Goal: Task Accomplishment & Management: Use online tool/utility

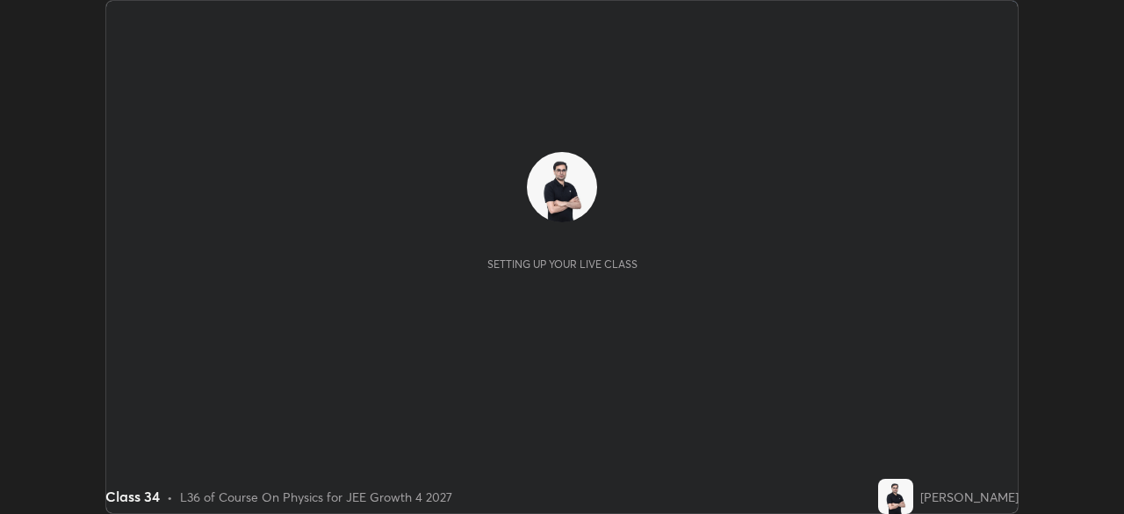
scroll to position [514, 1124]
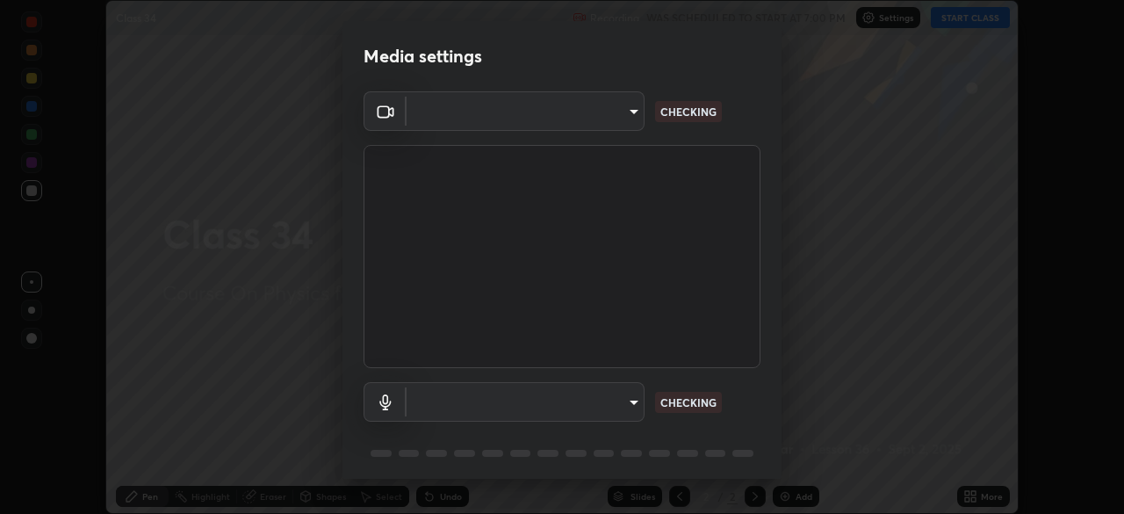
type input "e828e536804fa5ec44f09bab9f54175a8b6d317bb850f7280915d3359c97194d"
click at [615, 404] on body "Erase all Class 34 Recording WAS SCHEDULED TO START AT 7:00 PM Settings START C…" at bounding box center [562, 257] width 1124 height 514
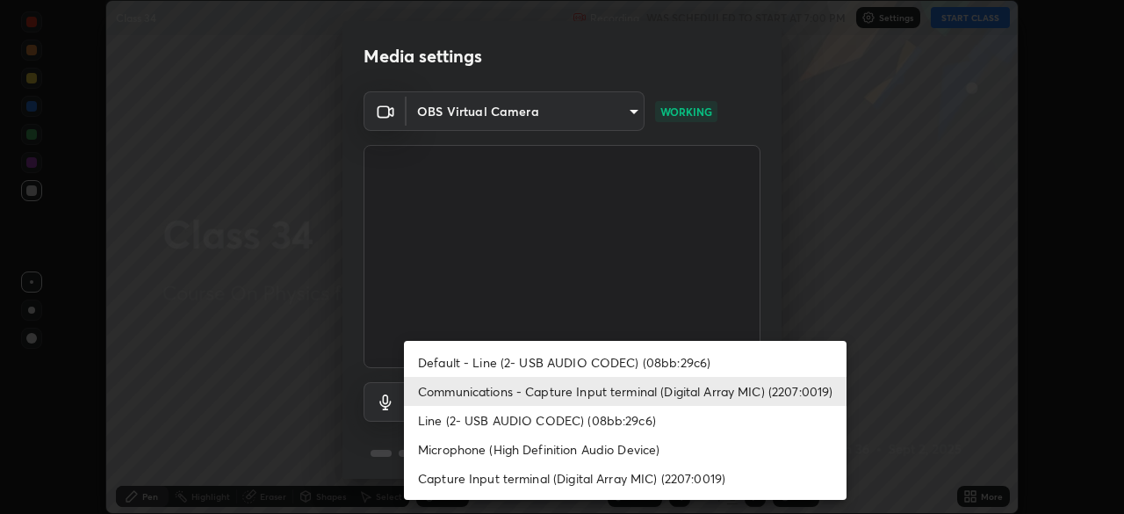
click at [556, 395] on li "Communications - Capture Input terminal (Digital Array MIC) (2207:0019)" at bounding box center [625, 391] width 443 height 29
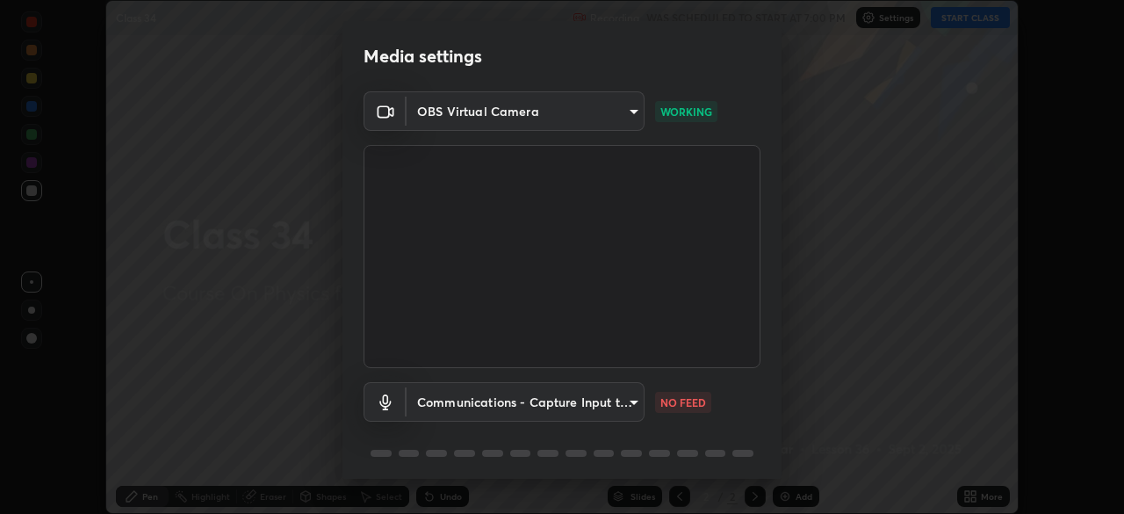
click at [596, 405] on body "Erase all Class 34 Recording WAS SCHEDULED TO START AT 7:00 PM Settings START C…" at bounding box center [562, 257] width 1124 height 514
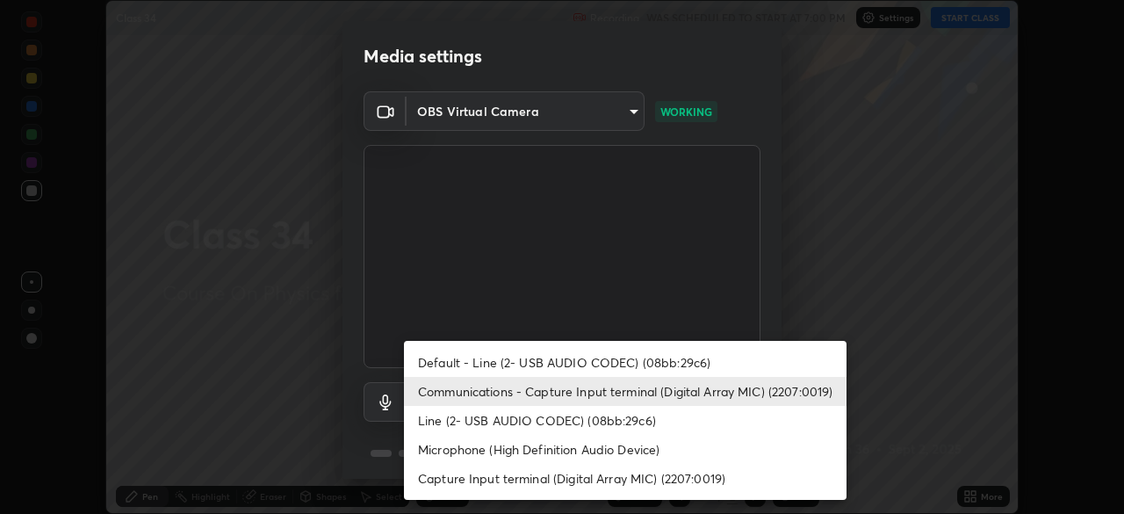
click at [589, 361] on li "Default - Line (2- USB AUDIO CODEC) (08bb:29c6)" at bounding box center [625, 362] width 443 height 29
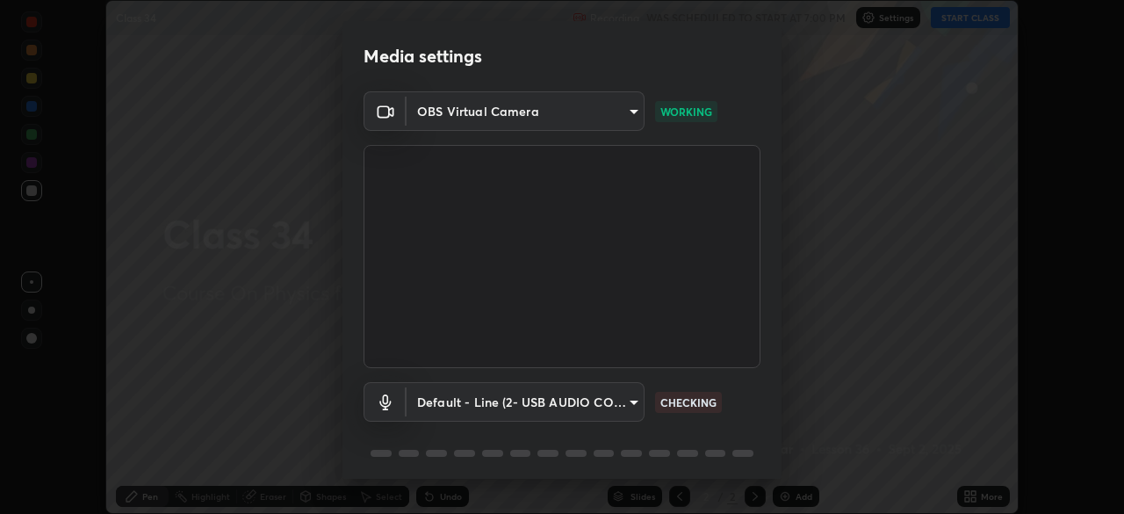
click at [592, 398] on body "Erase all Class 34 Recording WAS SCHEDULED TO START AT 7:00 PM Settings START C…" at bounding box center [562, 257] width 1124 height 514
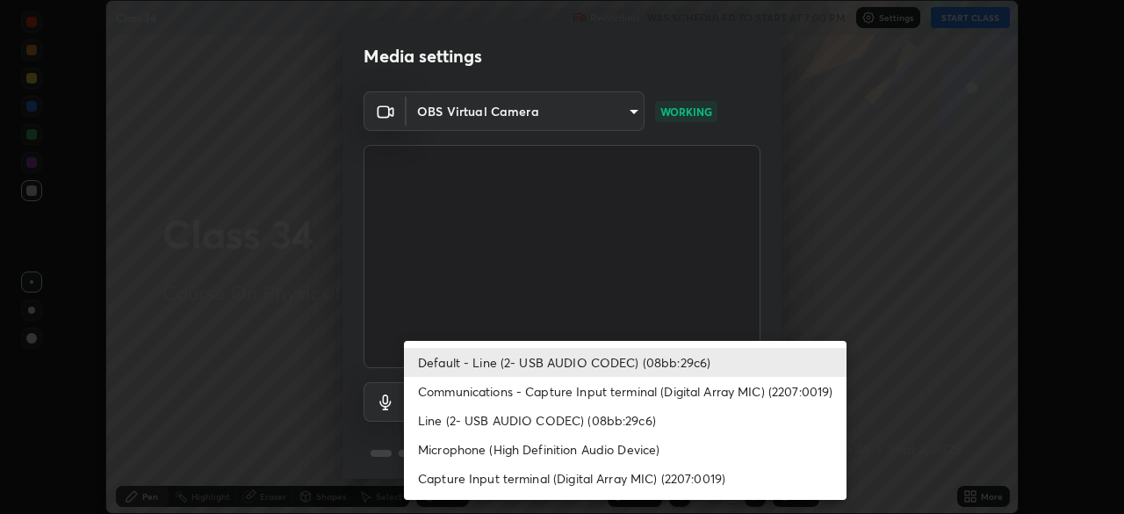
click at [596, 390] on li "Communications - Capture Input terminal (Digital Array MIC) (2207:0019)" at bounding box center [625, 391] width 443 height 29
type input "communications"
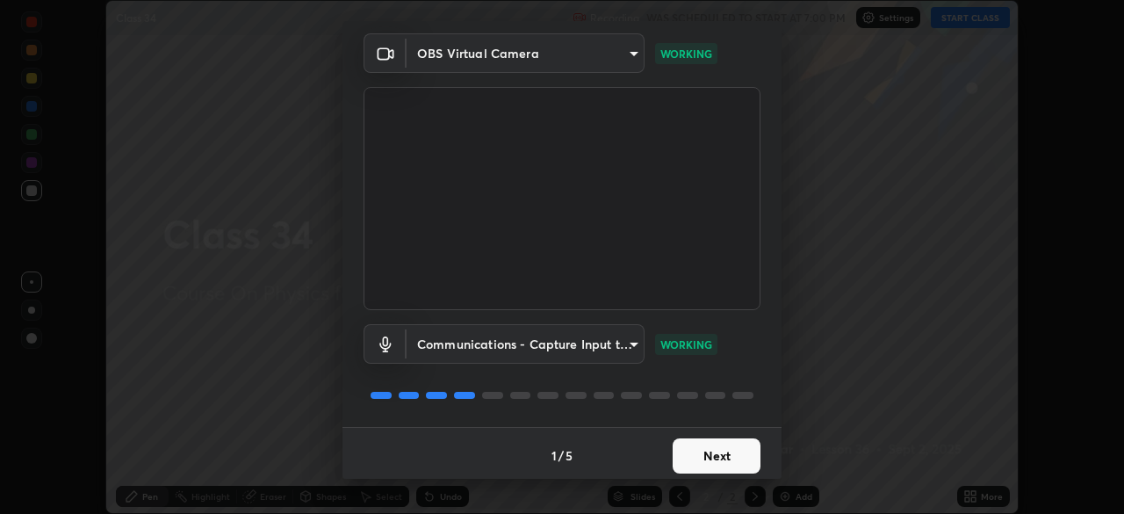
scroll to position [62, 0]
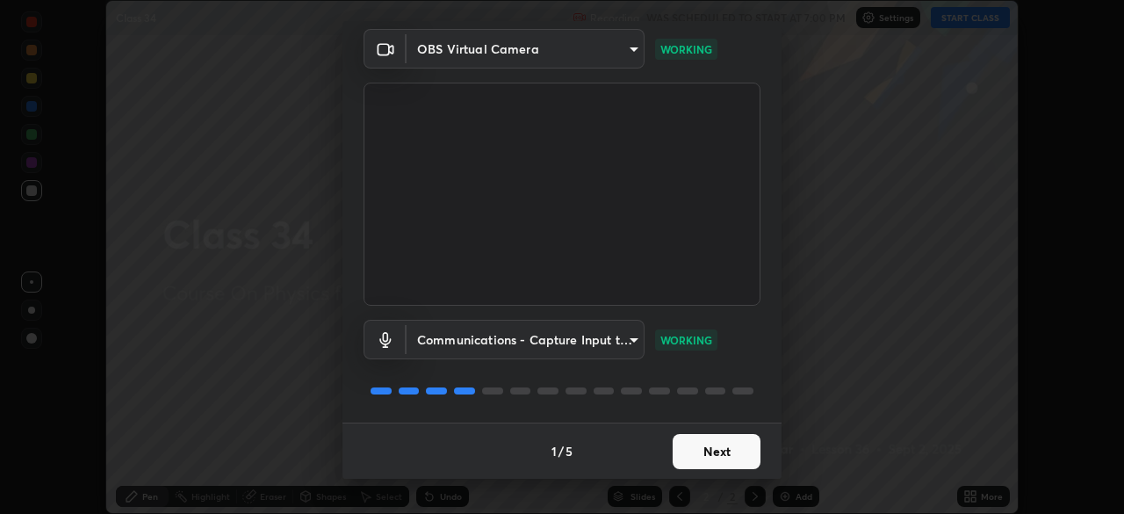
click at [705, 450] on button "Next" at bounding box center [717, 451] width 88 height 35
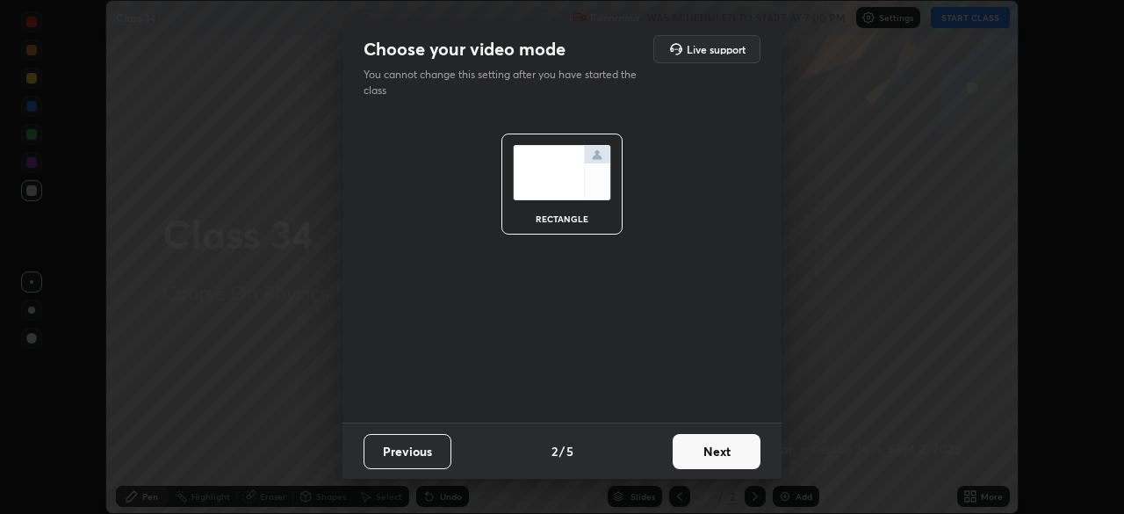
scroll to position [0, 0]
click at [712, 457] on button "Next" at bounding box center [717, 451] width 88 height 35
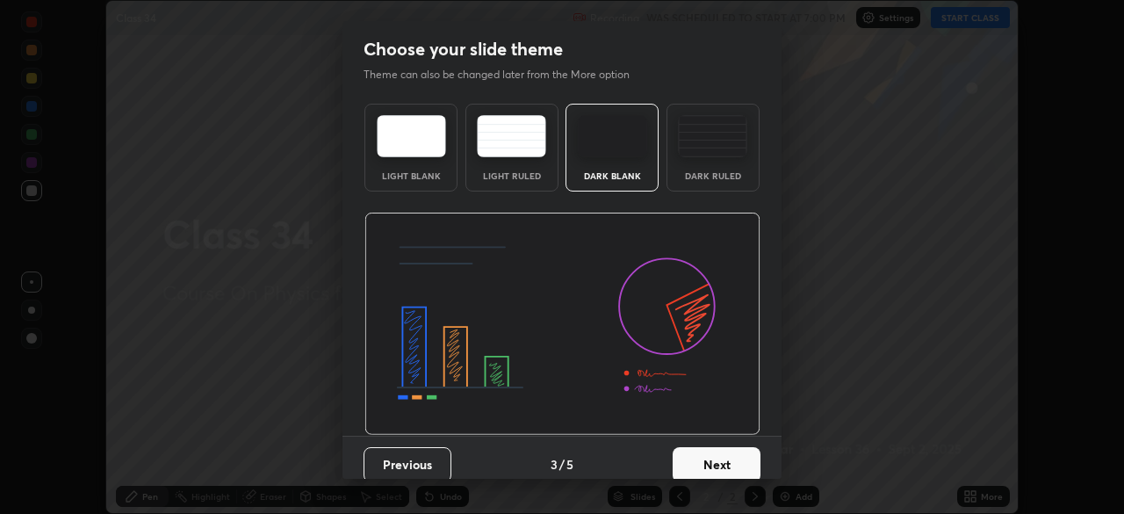
click at [723, 461] on button "Next" at bounding box center [717, 464] width 88 height 35
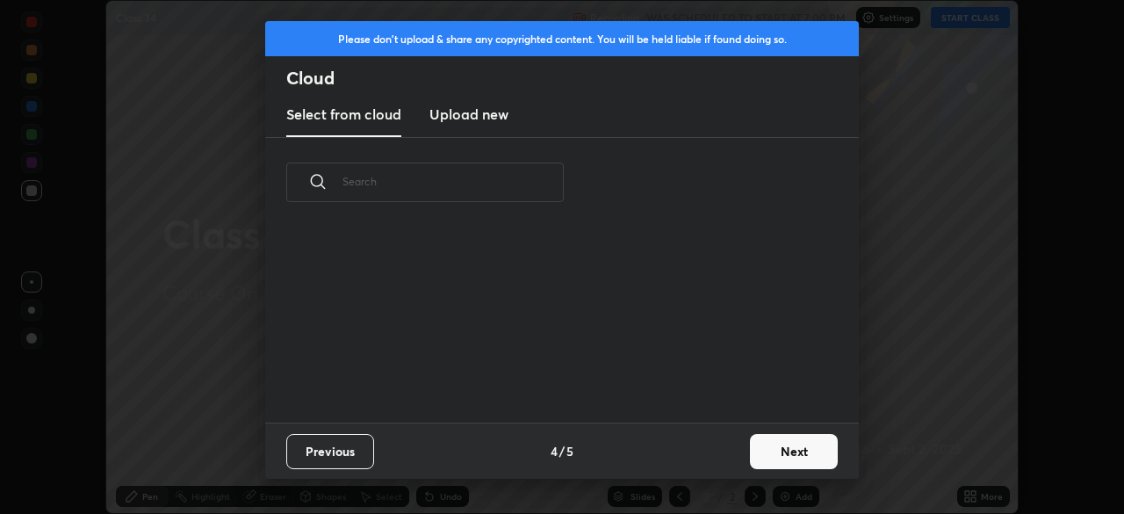
scroll to position [111, 564]
click at [774, 452] on button "Next" at bounding box center [794, 451] width 88 height 35
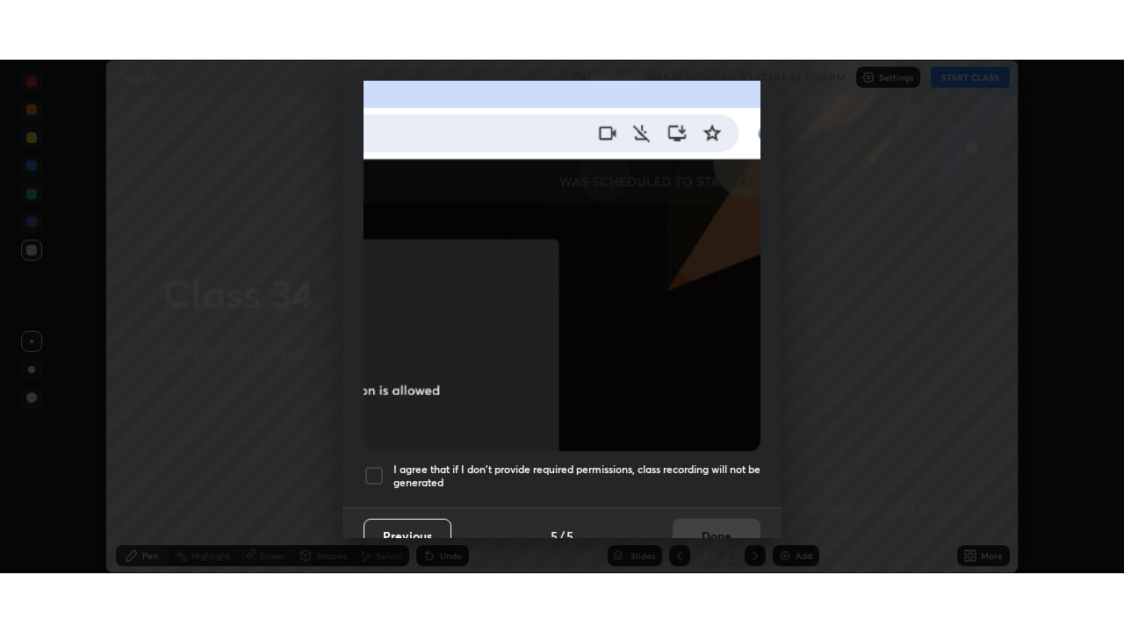
scroll to position [421, 0]
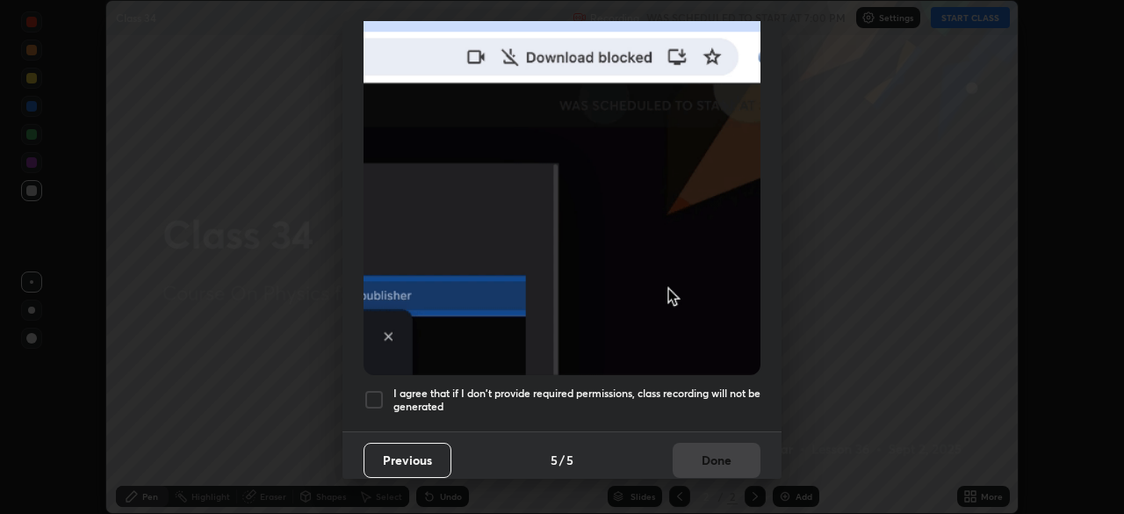
click at [374, 394] on div at bounding box center [374, 399] width 21 height 21
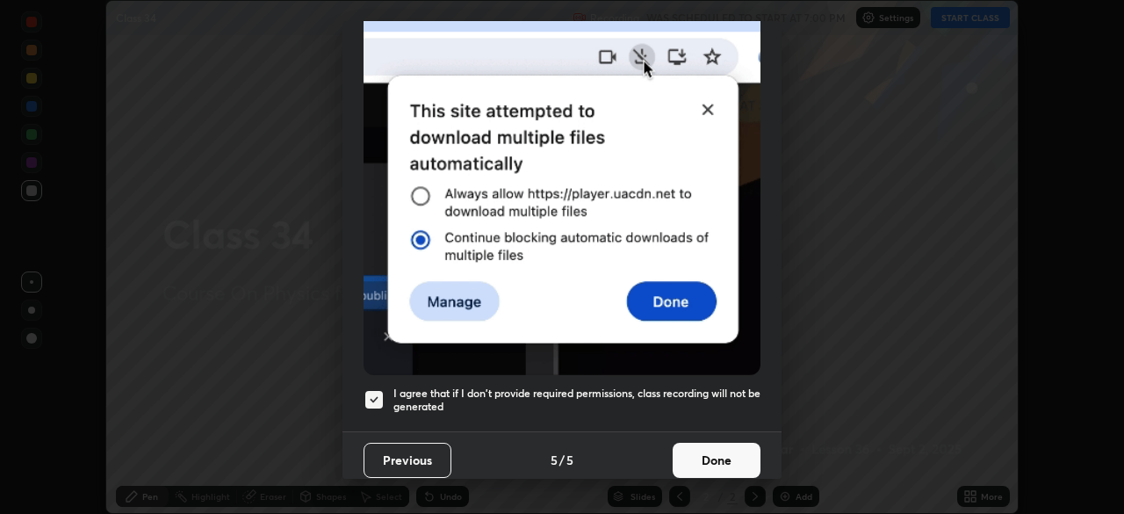
click at [718, 452] on button "Done" at bounding box center [717, 460] width 88 height 35
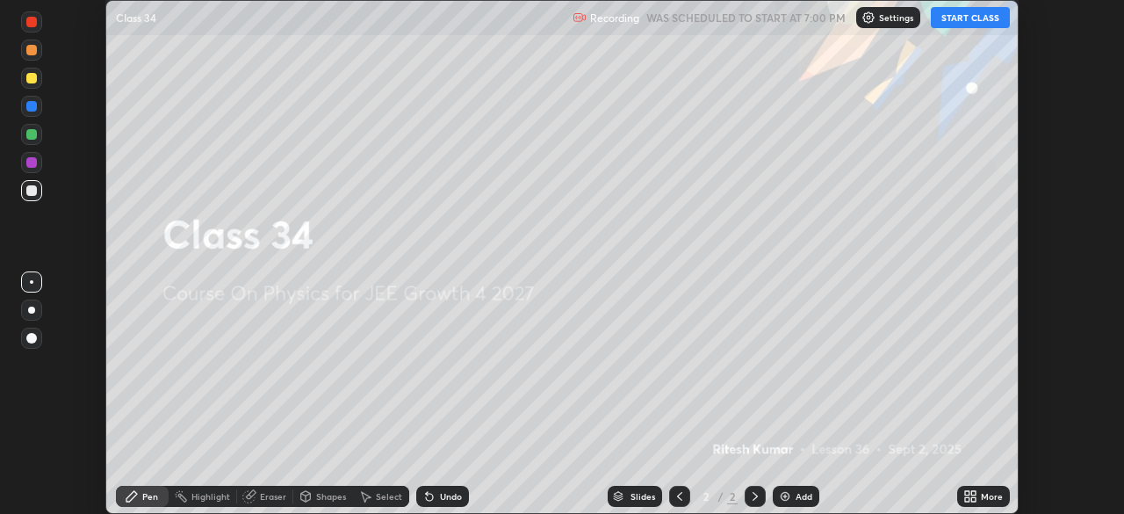
click at [970, 18] on button "START CLASS" at bounding box center [970, 17] width 79 height 21
click at [974, 495] on icon at bounding box center [974, 493] width 4 height 4
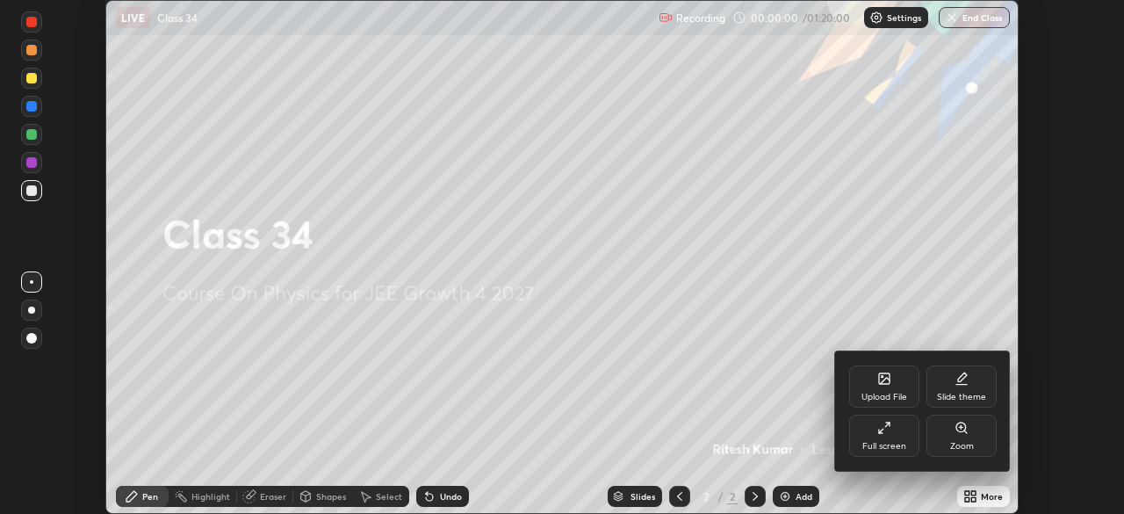
click at [877, 425] on div "Full screen" at bounding box center [884, 436] width 70 height 42
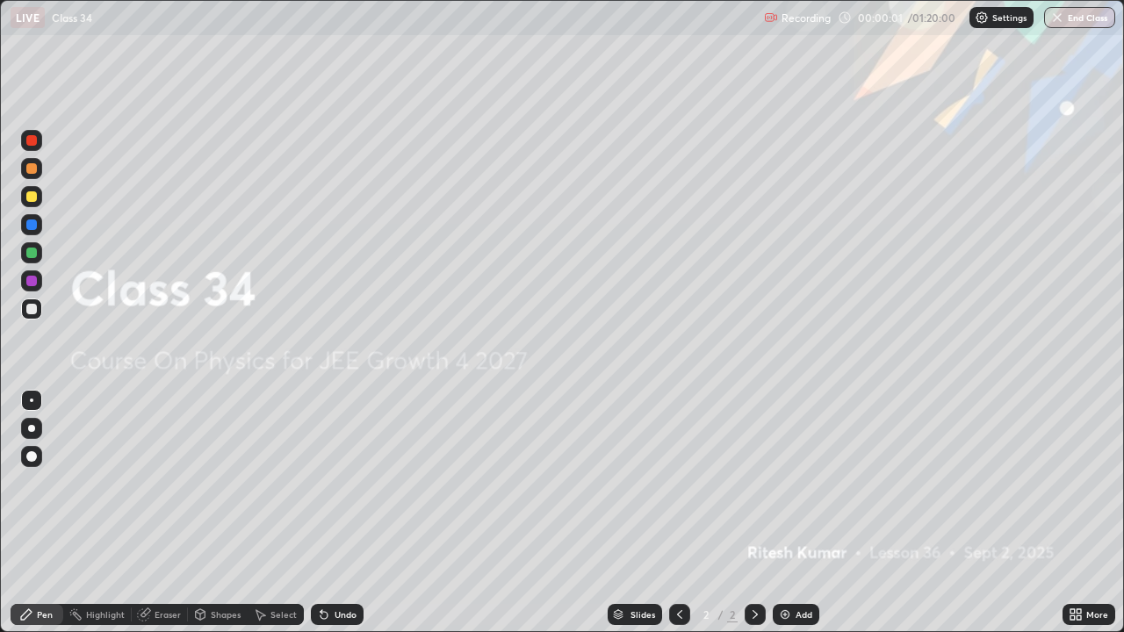
scroll to position [632, 1124]
click at [784, 513] on img at bounding box center [785, 615] width 14 height 14
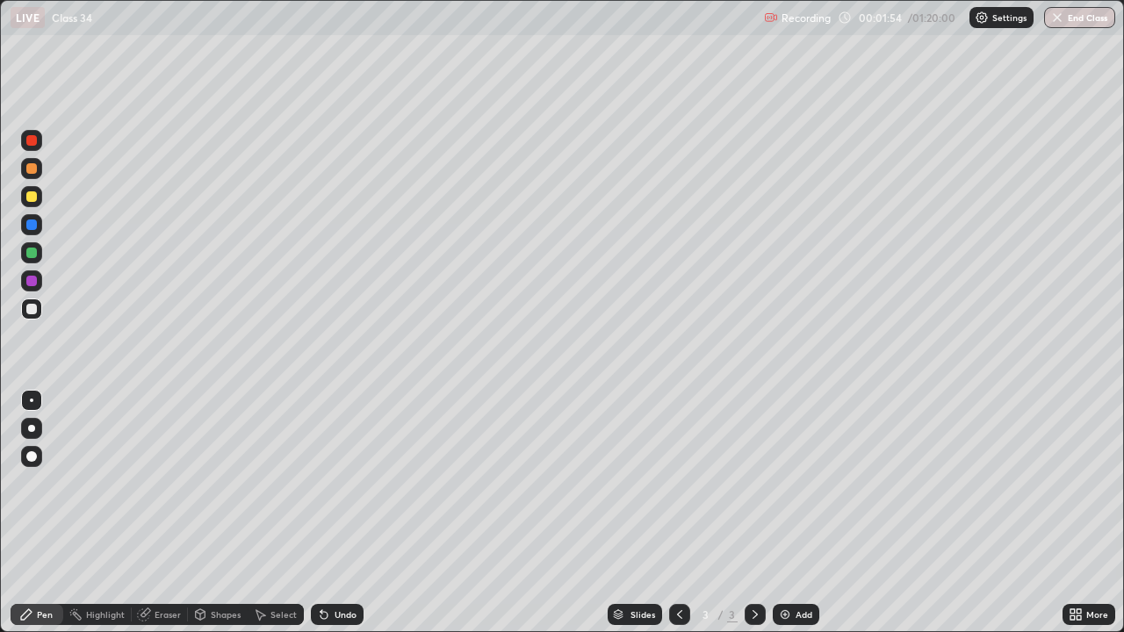
click at [28, 271] on div at bounding box center [31, 281] width 21 height 21
click at [784, 513] on img at bounding box center [785, 615] width 14 height 14
click at [783, 513] on img at bounding box center [785, 615] width 14 height 14
click at [786, 513] on img at bounding box center [785, 615] width 14 height 14
click at [776, 513] on div "Add" at bounding box center [796, 614] width 47 height 21
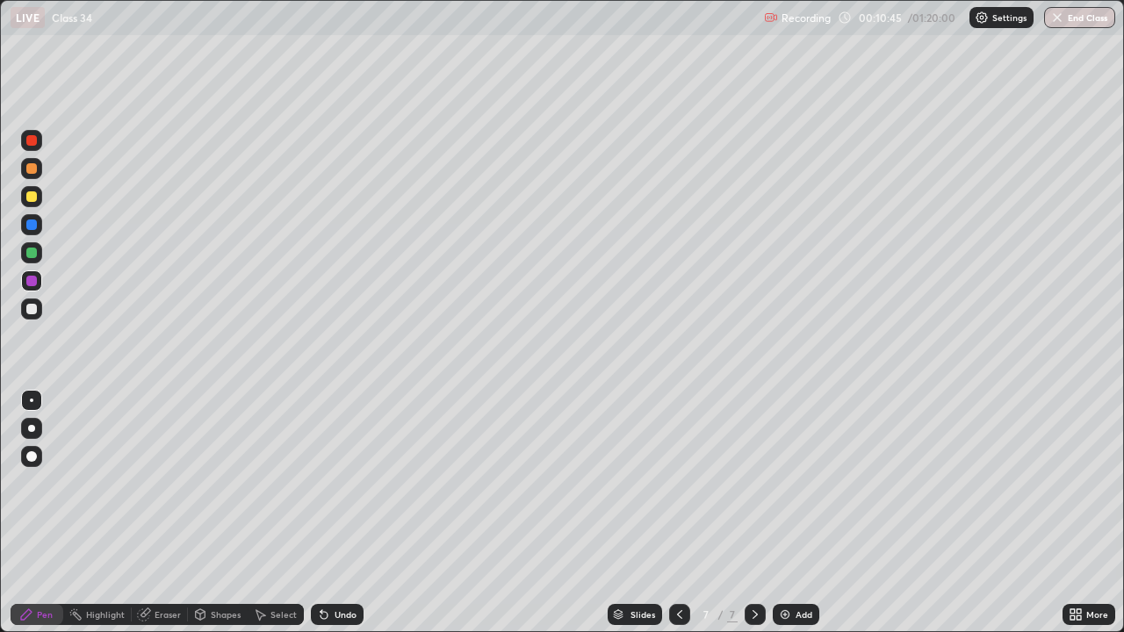
click at [36, 513] on div "Pen" at bounding box center [37, 614] width 53 height 21
click at [33, 304] on div at bounding box center [31, 309] width 11 height 11
click at [782, 513] on img at bounding box center [785, 615] width 14 height 14
click at [785, 513] on img at bounding box center [785, 615] width 14 height 14
click at [35, 196] on div at bounding box center [31, 196] width 11 height 11
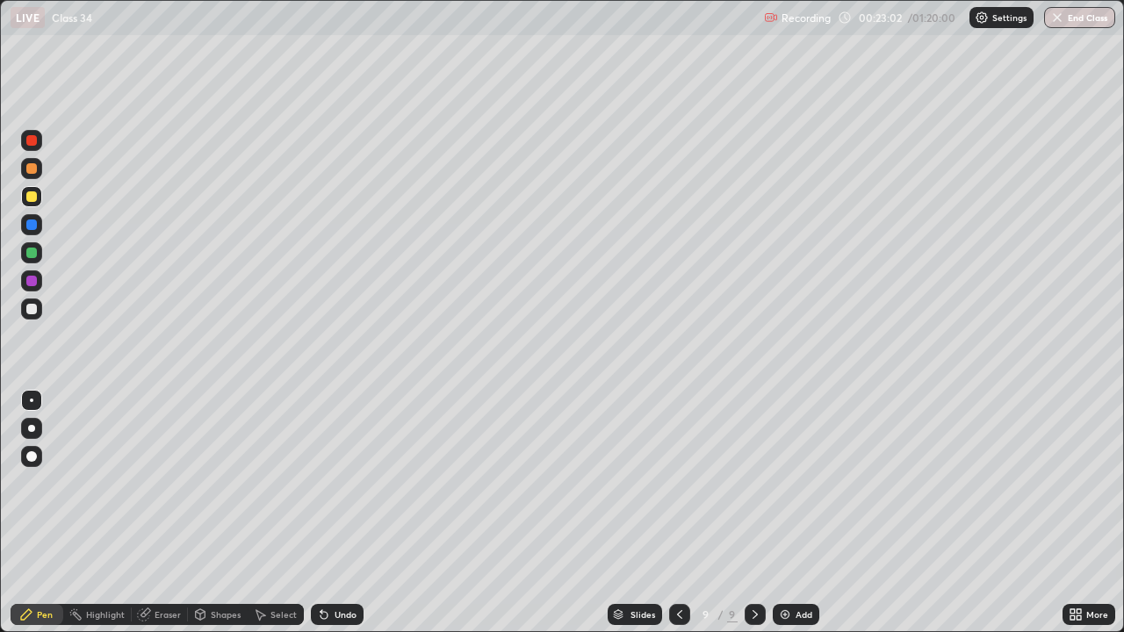
click at [34, 279] on div at bounding box center [31, 281] width 11 height 11
click at [32, 198] on div at bounding box center [31, 196] width 11 height 11
click at [33, 248] on div at bounding box center [31, 253] width 11 height 11
click at [30, 225] on div at bounding box center [31, 225] width 11 height 11
click at [783, 513] on img at bounding box center [785, 615] width 14 height 14
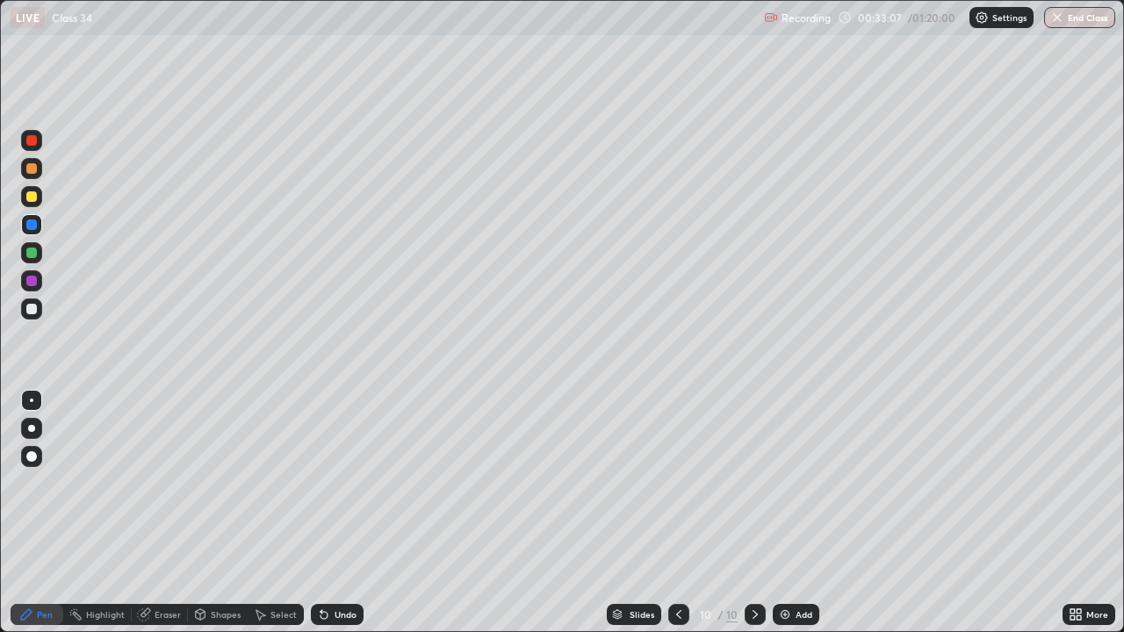
click at [30, 310] on div at bounding box center [31, 309] width 11 height 11
click at [34, 252] on div at bounding box center [31, 253] width 11 height 11
click at [30, 198] on div at bounding box center [31, 196] width 11 height 11
click at [31, 164] on div at bounding box center [31, 168] width 11 height 11
click at [37, 256] on div at bounding box center [31, 252] width 21 height 21
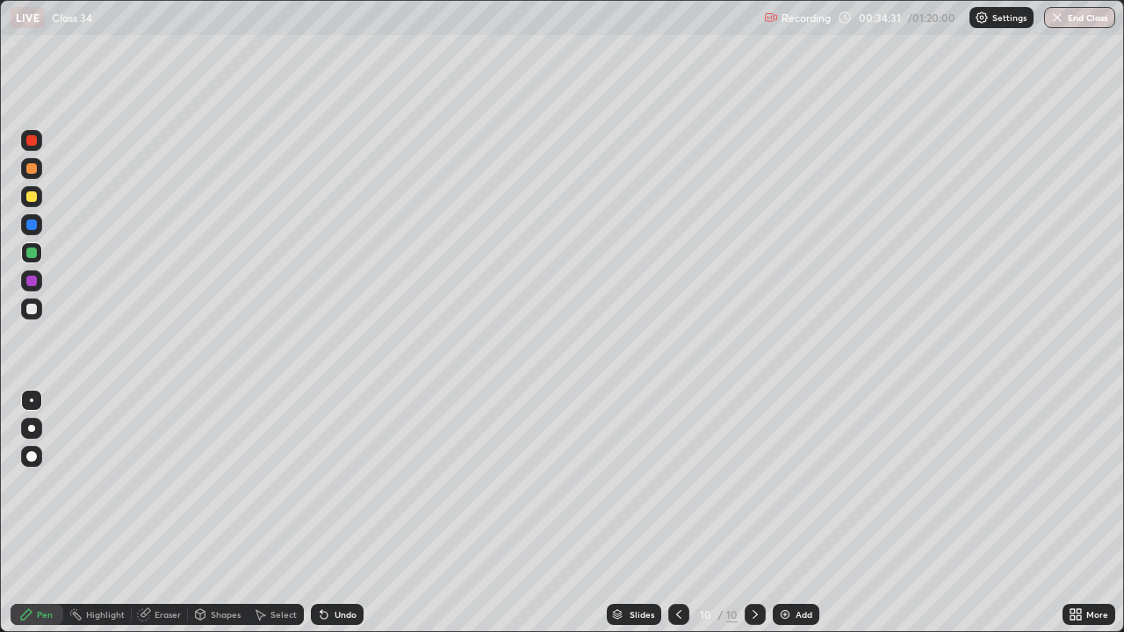
click at [30, 314] on div at bounding box center [31, 309] width 11 height 11
click at [166, 513] on div "Eraser" at bounding box center [168, 615] width 26 height 9
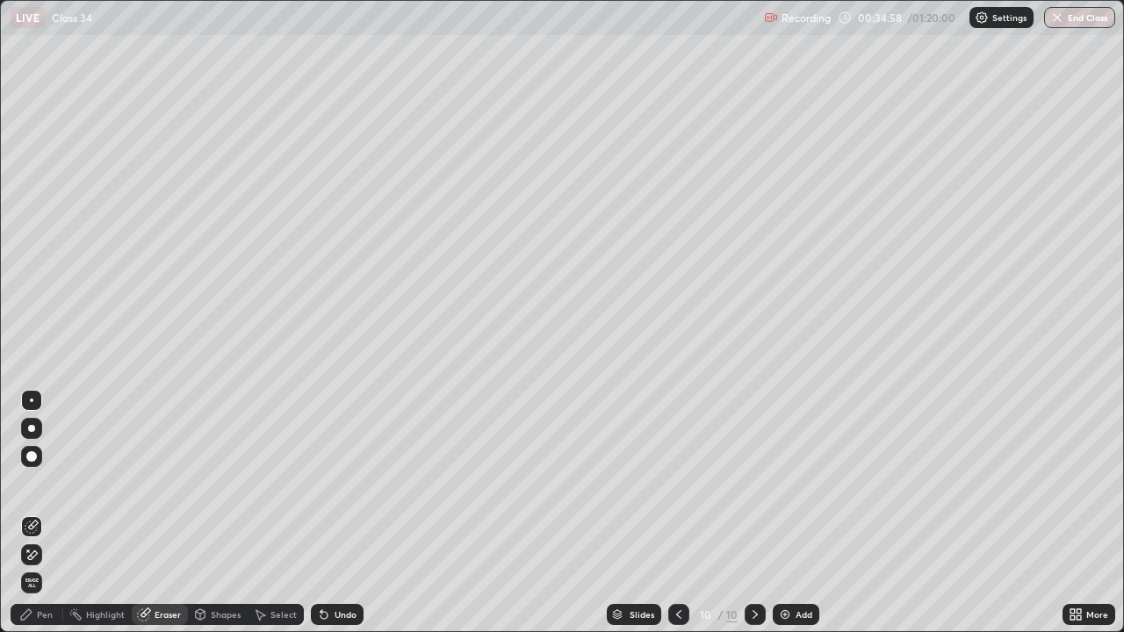
click at [40, 513] on div "Pen" at bounding box center [45, 615] width 16 height 9
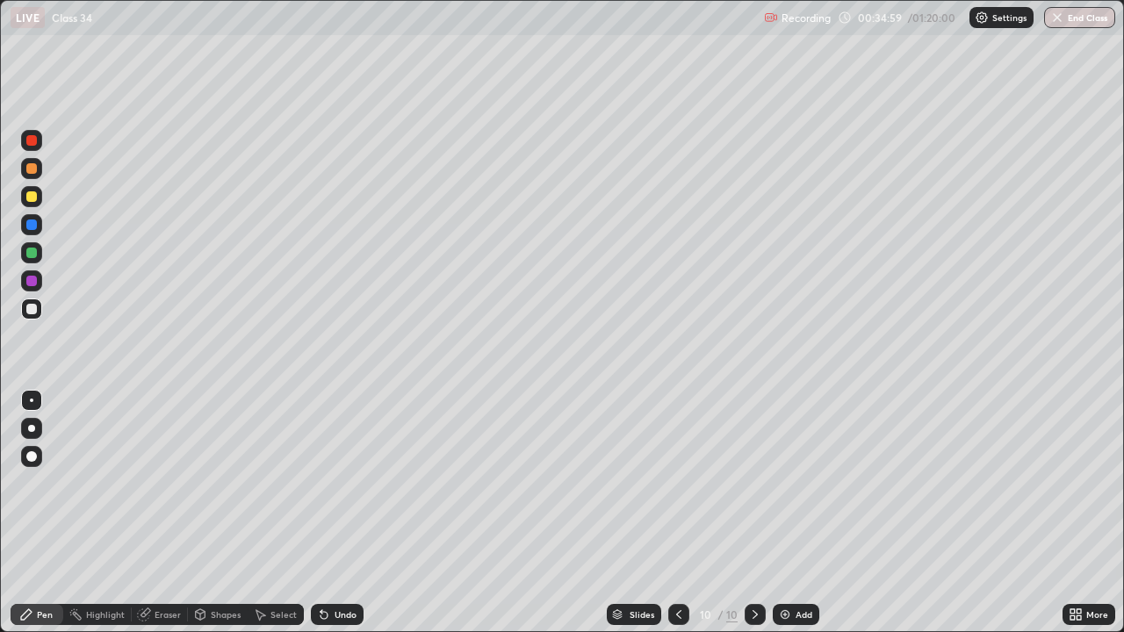
click at [44, 513] on div "Pen" at bounding box center [45, 615] width 16 height 9
click at [779, 513] on img at bounding box center [785, 615] width 14 height 14
click at [30, 173] on div at bounding box center [31, 168] width 11 height 11
click at [27, 284] on div at bounding box center [31, 281] width 11 height 11
click at [25, 206] on div at bounding box center [31, 196] width 21 height 21
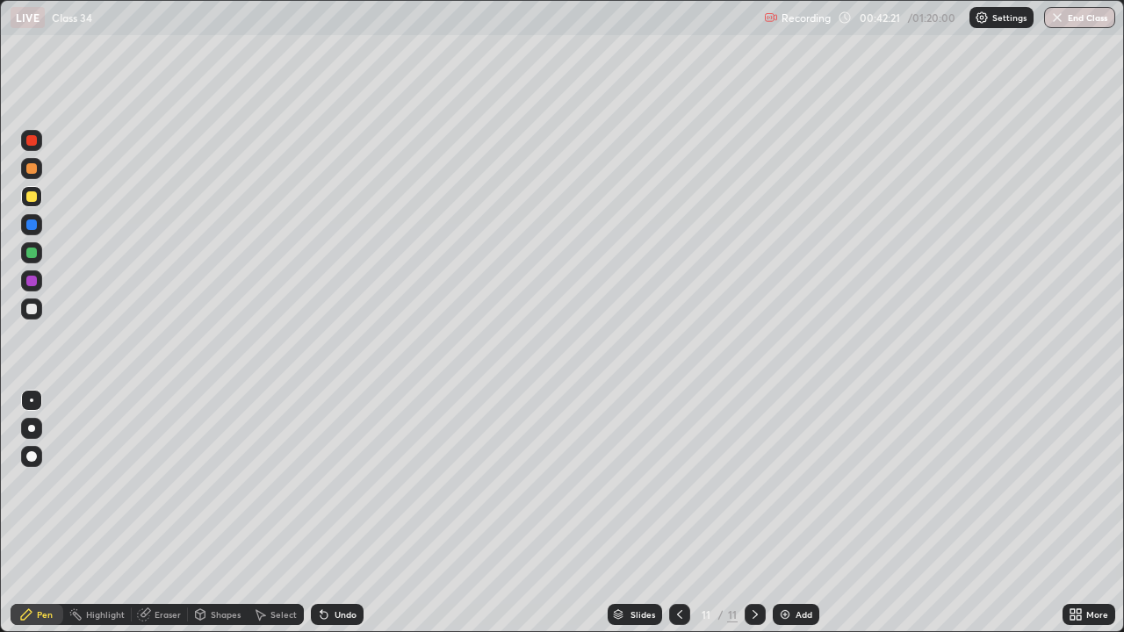
click at [180, 513] on div "Eraser" at bounding box center [160, 614] width 56 height 21
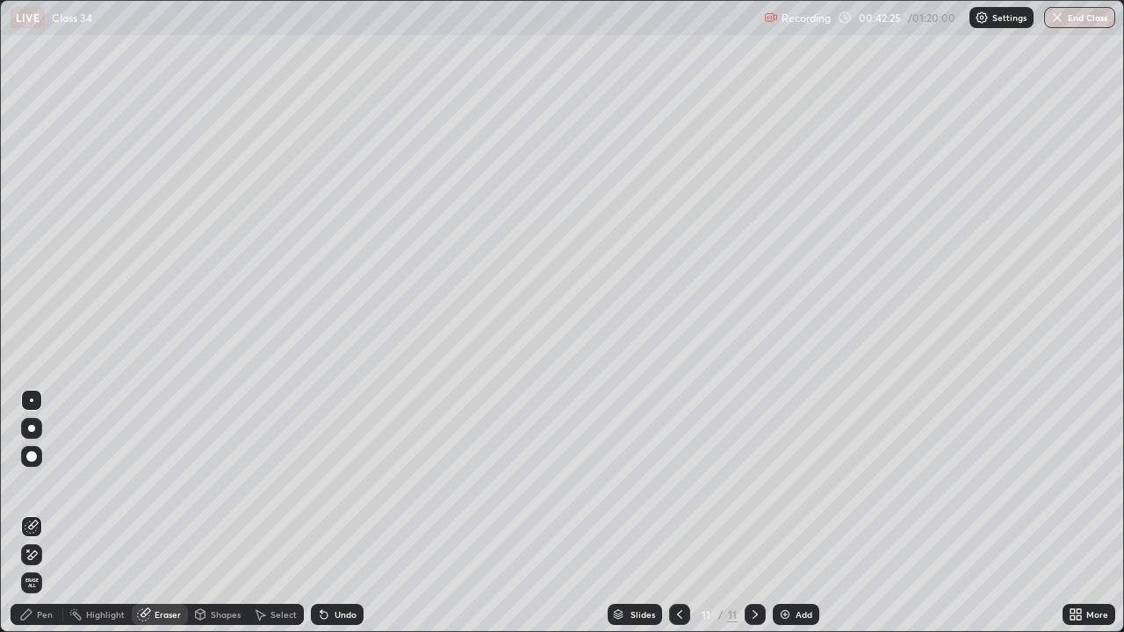
click at [41, 513] on div "Pen" at bounding box center [45, 615] width 16 height 9
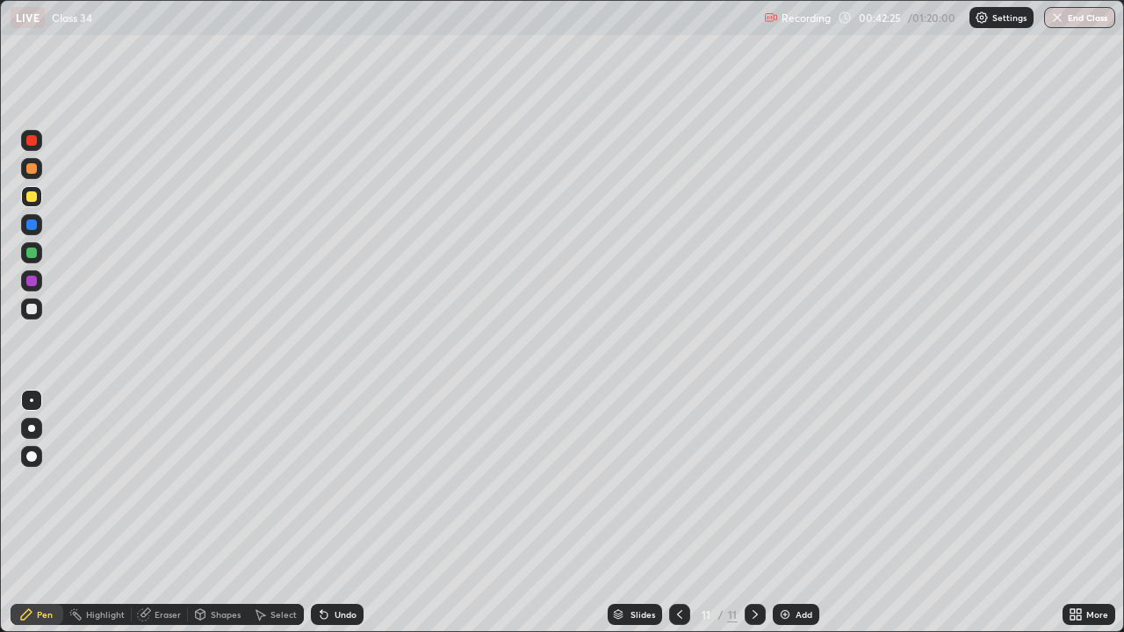
click at [47, 513] on div "Pen" at bounding box center [45, 615] width 16 height 9
click at [51, 513] on div "Pen" at bounding box center [45, 615] width 16 height 9
click at [30, 308] on div at bounding box center [31, 309] width 11 height 11
click at [0, 392] on div "Setting up your live class" at bounding box center [562, 316] width 1124 height 632
click at [29, 282] on div at bounding box center [31, 281] width 11 height 11
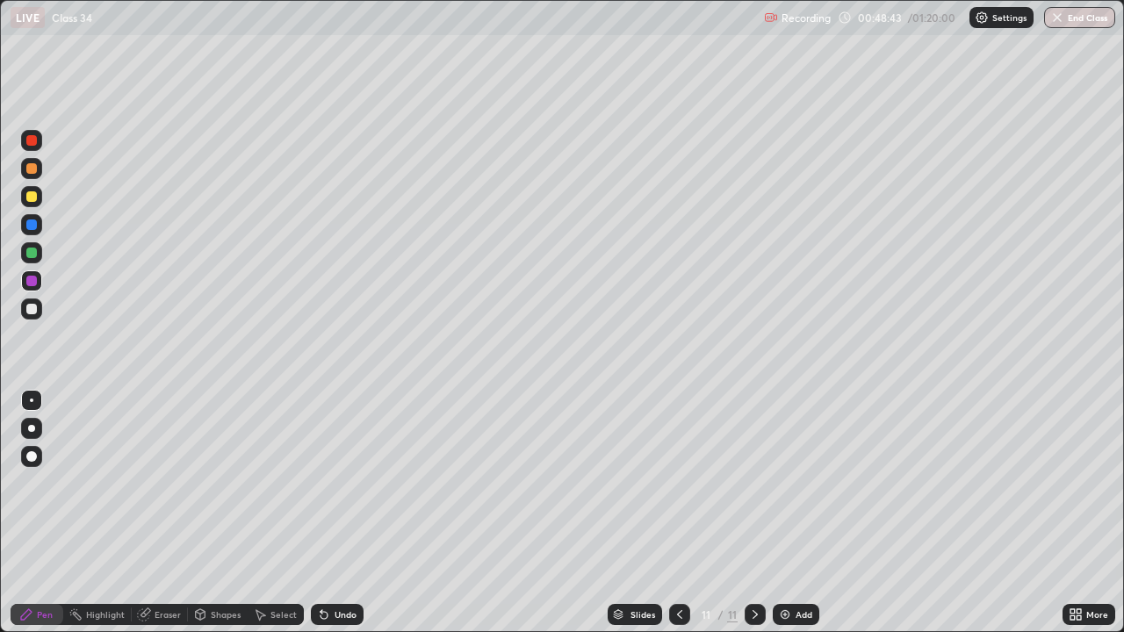
click at [784, 513] on img at bounding box center [785, 615] width 14 height 14
click at [33, 255] on div at bounding box center [31, 253] width 11 height 11
click at [26, 307] on div at bounding box center [31, 309] width 11 height 11
click at [33, 257] on div at bounding box center [31, 253] width 11 height 11
click at [635, 513] on div "Slides" at bounding box center [635, 614] width 54 height 21
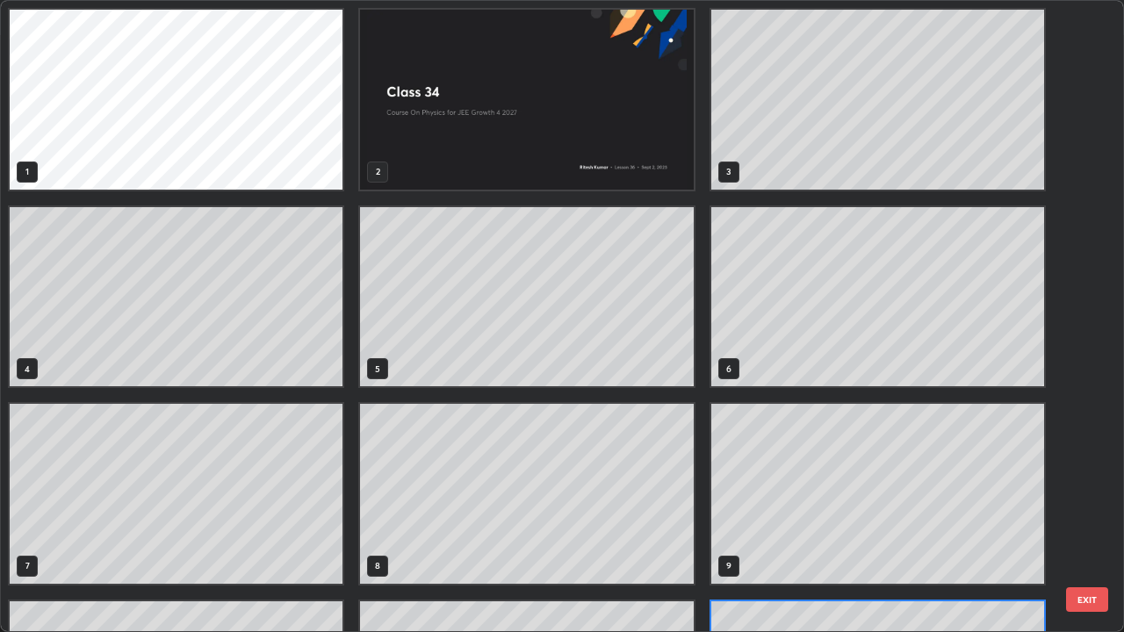
scroll to position [625, 1114]
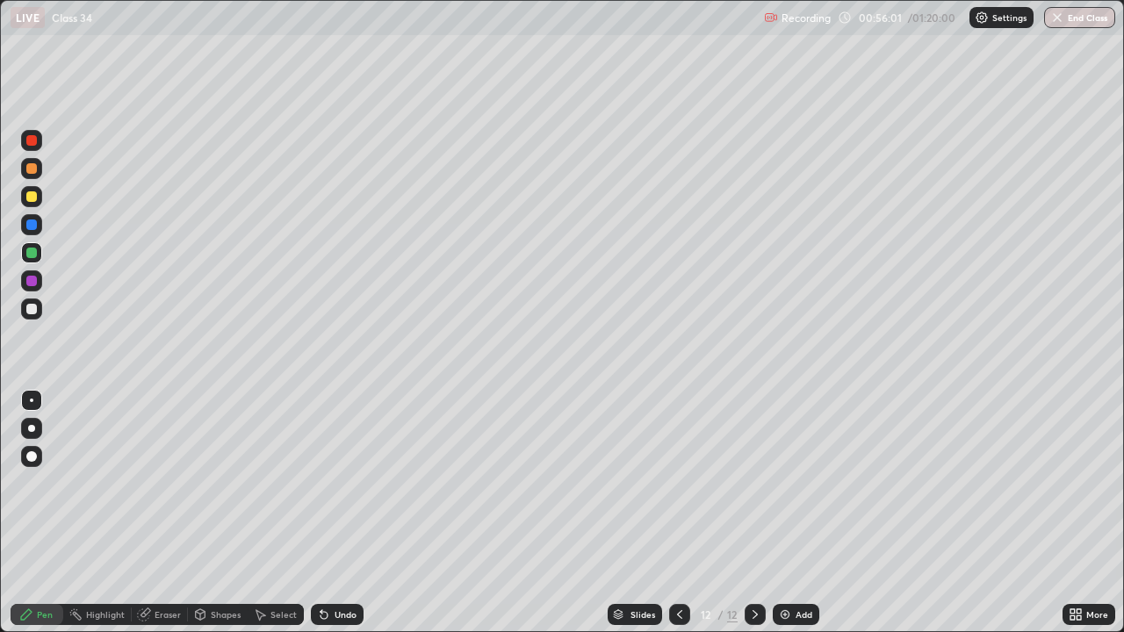
click at [31, 284] on div at bounding box center [31, 281] width 11 height 11
click at [23, 197] on div at bounding box center [31, 196] width 21 height 21
click at [786, 513] on img at bounding box center [785, 615] width 14 height 14
click at [34, 198] on div at bounding box center [31, 196] width 11 height 11
click at [33, 168] on div at bounding box center [31, 168] width 11 height 11
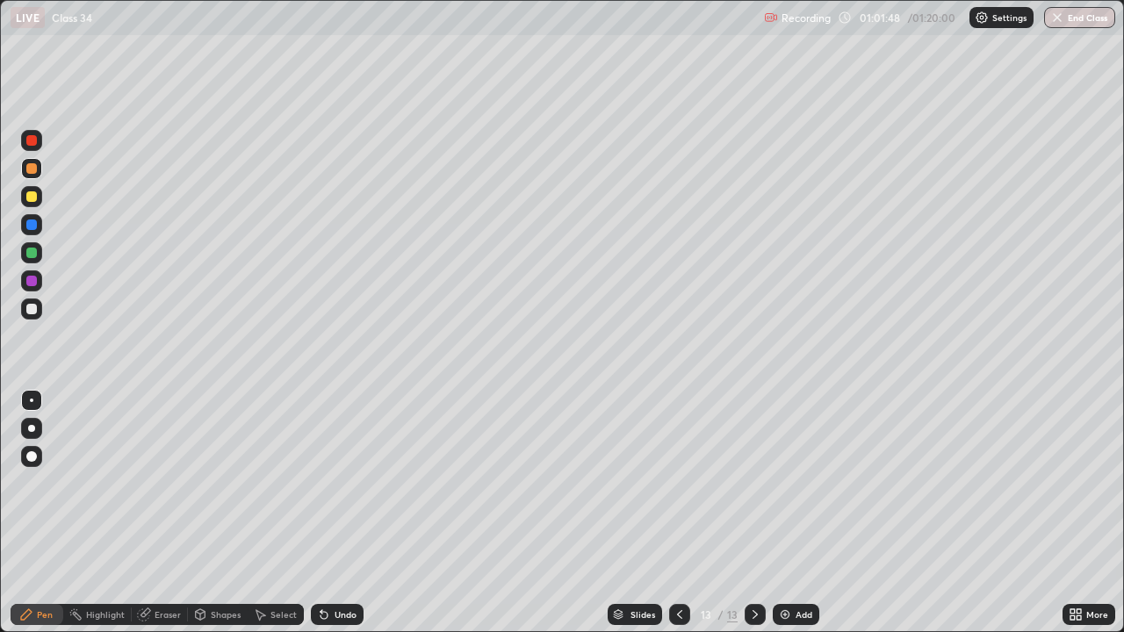
click at [30, 310] on div at bounding box center [31, 309] width 11 height 11
click at [781, 513] on img at bounding box center [785, 615] width 14 height 14
click at [33, 190] on div at bounding box center [31, 196] width 21 height 21
click at [33, 167] on div at bounding box center [31, 168] width 11 height 11
click at [32, 199] on div at bounding box center [31, 196] width 11 height 11
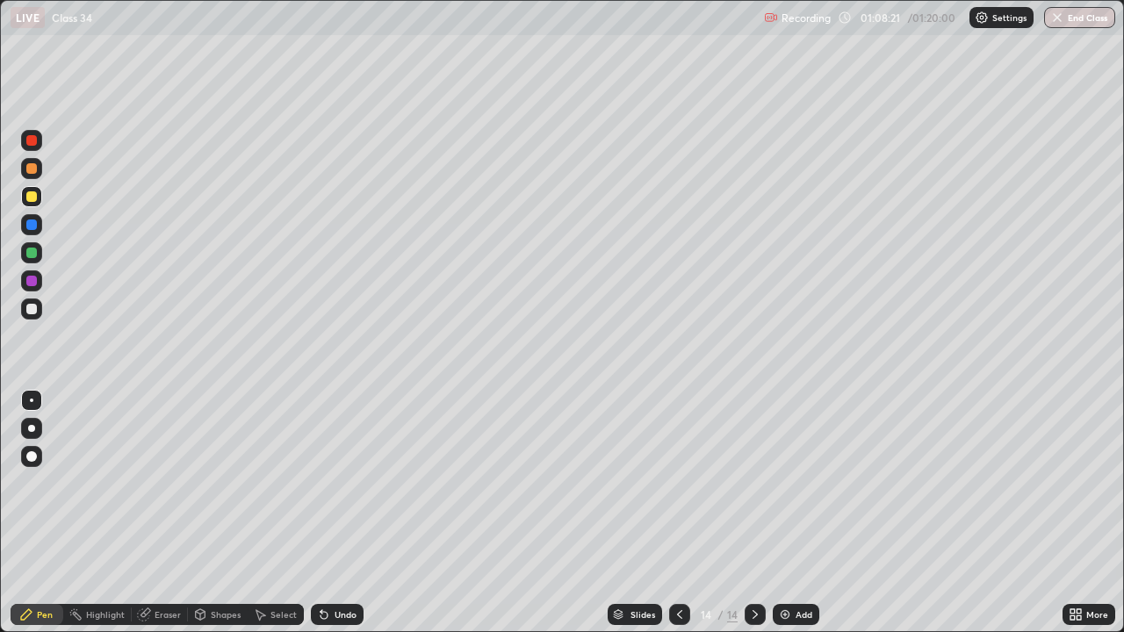
click at [32, 171] on div at bounding box center [31, 168] width 11 height 11
click at [31, 171] on div at bounding box center [31, 168] width 11 height 11
click at [27, 200] on div at bounding box center [31, 196] width 11 height 11
click at [29, 228] on div at bounding box center [31, 225] width 11 height 11
click at [30, 314] on div at bounding box center [31, 309] width 11 height 11
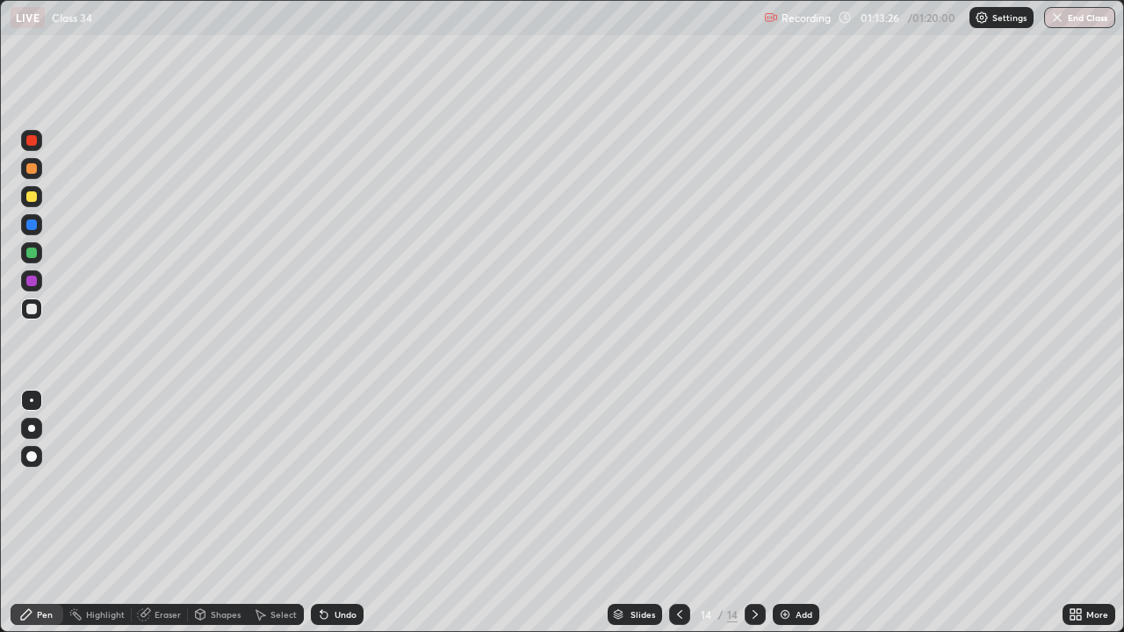
click at [1073, 17] on button "End Class" at bounding box center [1079, 17] width 71 height 21
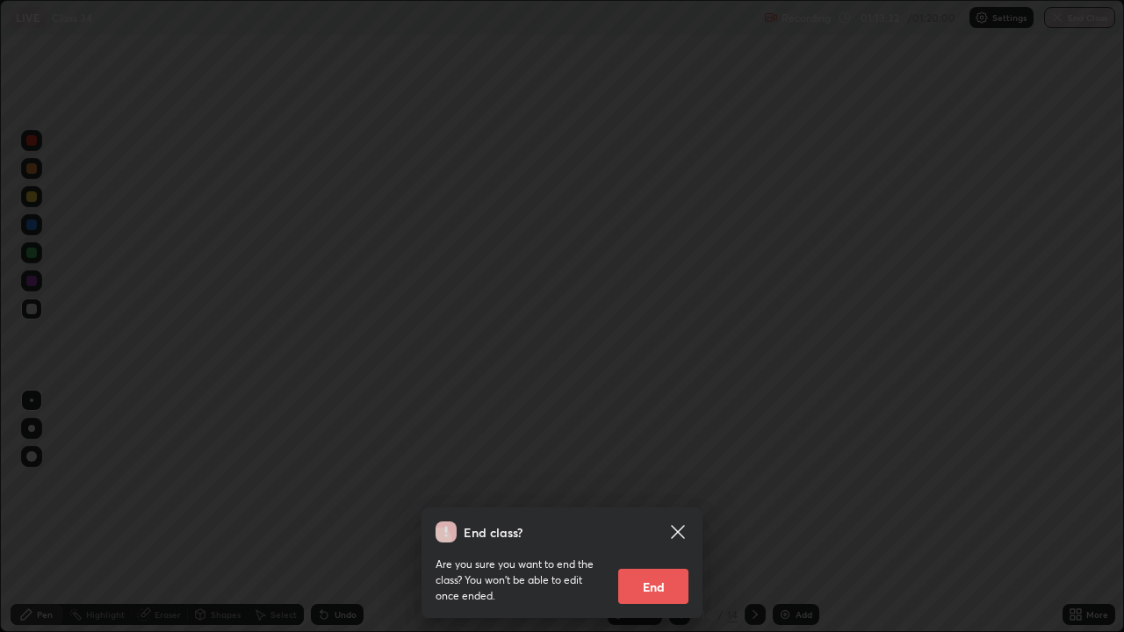
click at [644, 513] on button "End" at bounding box center [653, 586] width 70 height 35
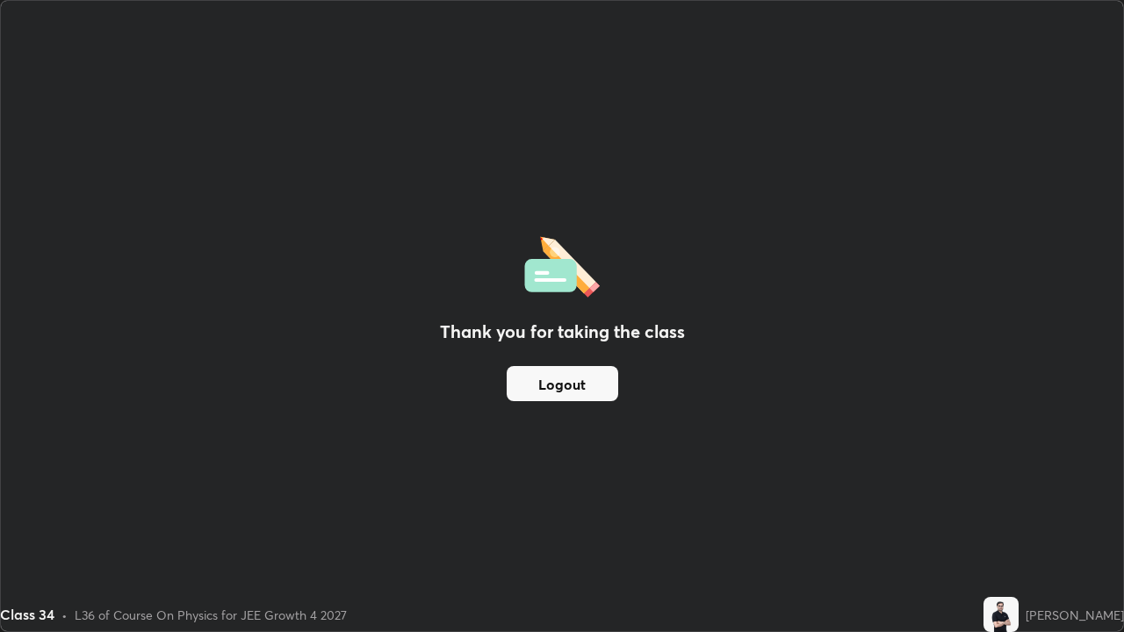
click at [583, 376] on button "Logout" at bounding box center [563, 383] width 112 height 35
